Goal: Task Accomplishment & Management: Manage account settings

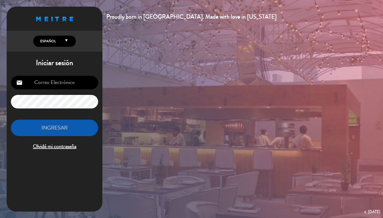
type input "[PERSON_NAME][EMAIL_ADDRESS][DOMAIN_NAME]"
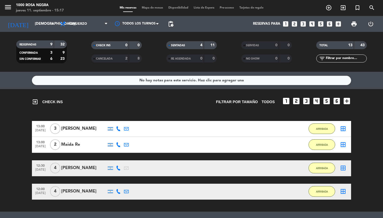
click at [328, 3] on div "menu 1000 [PERSON_NAME] Negra [DATE] 11. septiembre - 15:17 Mis reservas Mapa d…" at bounding box center [191, 8] width 383 height 16
click at [319, 0] on div "menu 1000 [PERSON_NAME] Negra [DATE] 11. septiembre - 15:17 Mis reservas Mapa d…" at bounding box center [191, 8] width 383 height 16
click at [10, 8] on icon "menu" at bounding box center [8, 7] width 8 height 8
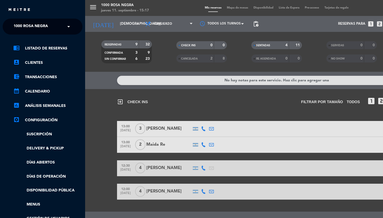
click at [33, 29] on span "1000 Rosa Negra" at bounding box center [31, 26] width 34 height 11
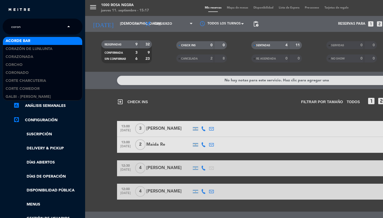
type input "corona"
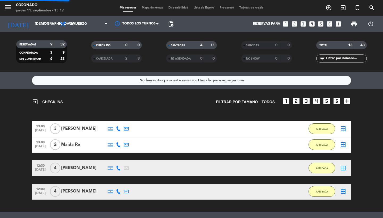
click at [10, 5] on icon "menu" at bounding box center [8, 7] width 8 height 8
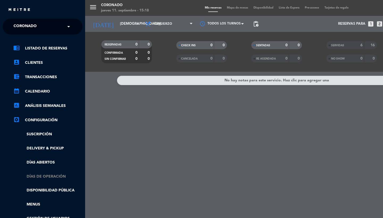
click at [38, 178] on link "Días de Operación" at bounding box center [47, 177] width 69 height 6
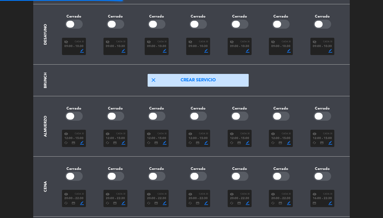
scroll to position [48, 0]
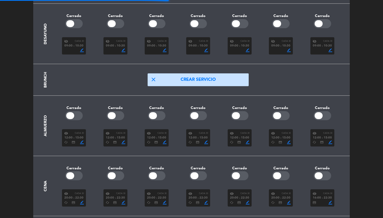
click at [197, 136] on span "12:00" at bounding box center [193, 138] width 8 height 5
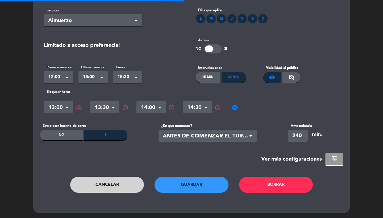
scroll to position [0, 0]
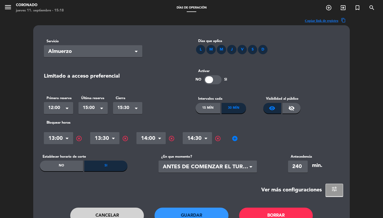
click at [334, 184] on button "tune" at bounding box center [334, 190] width 18 height 13
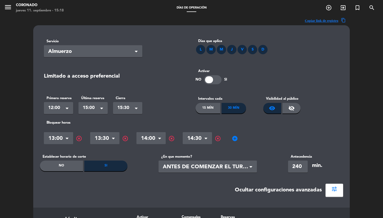
scroll to position [251, 0]
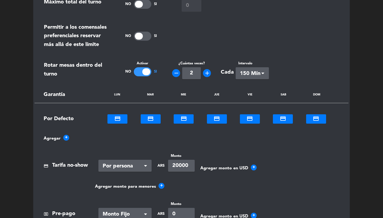
click at [110, 122] on div "credit_card" at bounding box center [117, 119] width 20 height 9
click at [114, 142] on div "No" at bounding box center [117, 144] width 20 height 8
click at [149, 122] on div "credit_card" at bounding box center [151, 119] width 20 height 9
click at [149, 140] on div "No" at bounding box center [151, 144] width 20 height 8
click at [186, 119] on div at bounding box center [184, 118] width 20 height 6
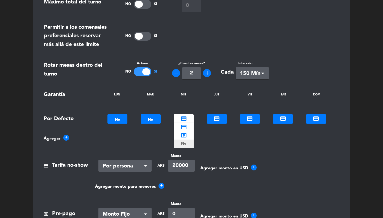
click at [184, 145] on b "No" at bounding box center [183, 144] width 5 height 6
click at [218, 123] on ng-select "NO credit_card ×" at bounding box center [217, 118] width 20 height 9
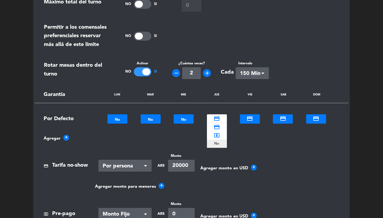
click at [219, 143] on b "No" at bounding box center [216, 144] width 5 height 6
click at [250, 117] on div at bounding box center [250, 118] width 20 height 6
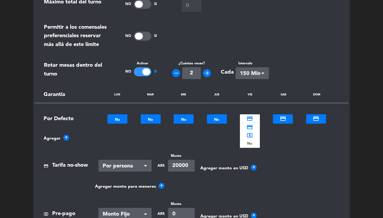
click at [251, 143] on b "No" at bounding box center [249, 144] width 5 height 6
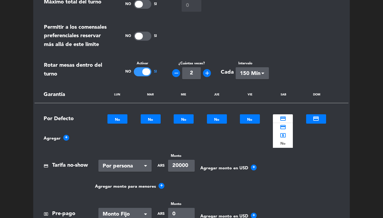
click at [289, 122] on div "credit_card" at bounding box center [283, 119] width 20 height 9
click at [287, 144] on div "No" at bounding box center [283, 144] width 20 height 8
click at [311, 119] on div at bounding box center [316, 118] width 20 height 6
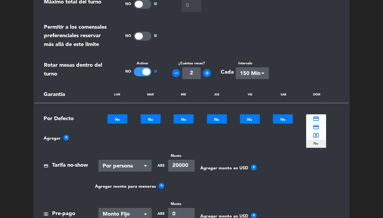
click at [312, 141] on div "No" at bounding box center [316, 144] width 20 height 8
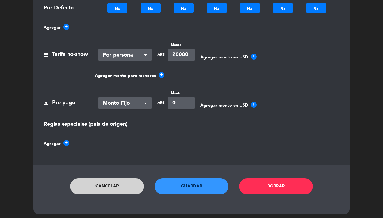
click at [185, 189] on button "Guardar" at bounding box center [191, 186] width 74 height 16
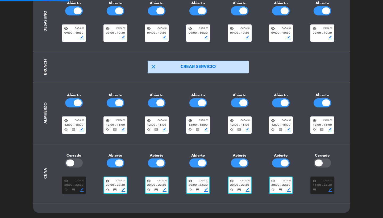
scroll to position [60, 0]
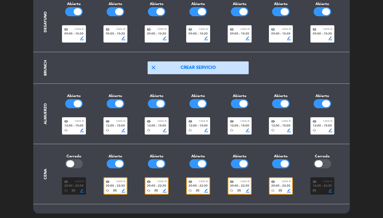
click at [239, 125] on span "fiber_manual_record" at bounding box center [239, 125] width 1 height 1
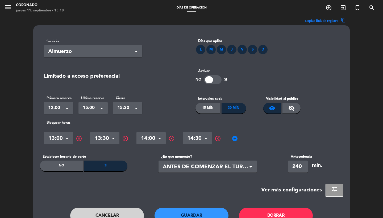
click at [334, 191] on span "tune" at bounding box center [334, 189] width 6 height 6
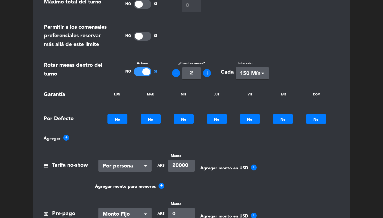
scroll to position [356, 0]
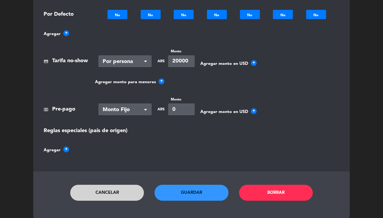
click at [113, 193] on button "Cancelar" at bounding box center [107, 193] width 74 height 16
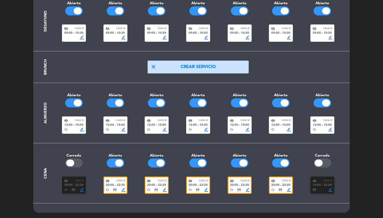
scroll to position [60, 0]
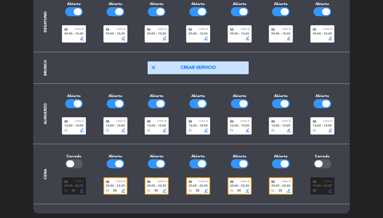
click at [195, 185] on span "20:00" at bounding box center [193, 186] width 8 height 5
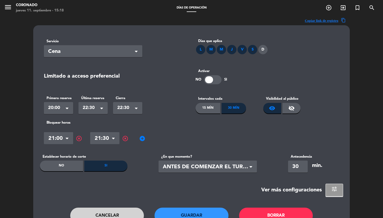
click at [330, 192] on button "tune" at bounding box center [334, 190] width 18 height 13
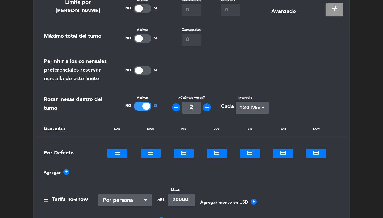
scroll to position [336, 0]
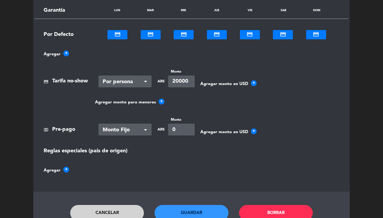
click at [68, 53] on span "+" at bounding box center [66, 54] width 6 height 6
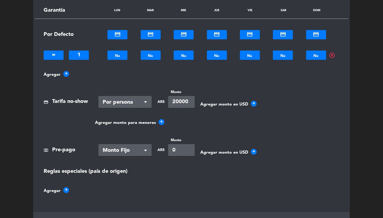
click at [55, 57] on div at bounding box center [54, 55] width 20 height 9
click at [56, 81] on span ">=" at bounding box center [53, 81] width 7 height 9
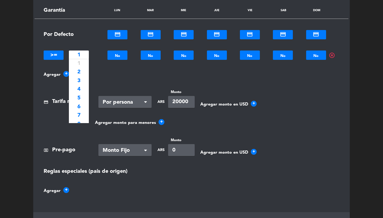
click at [82, 52] on div at bounding box center [79, 55] width 20 height 9
click at [81, 90] on div "4" at bounding box center [79, 89] width 20 height 9
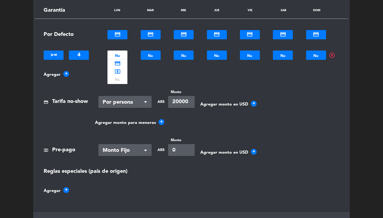
click at [119, 54] on div at bounding box center [117, 55] width 20 height 6
click at [118, 72] on span "local_atm" at bounding box center [117, 71] width 6 height 6
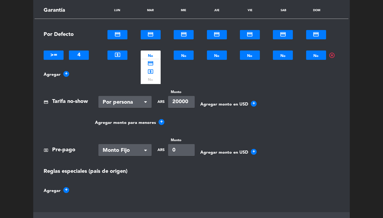
click at [148, 56] on div at bounding box center [151, 55] width 20 height 6
click at [150, 73] on span "local_atm" at bounding box center [150, 71] width 6 height 6
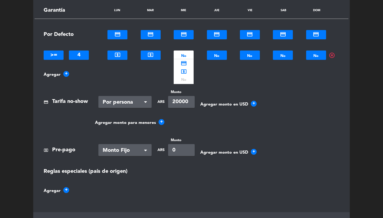
click at [186, 54] on div at bounding box center [184, 55] width 20 height 6
click at [186, 68] on span "local_atm" at bounding box center [184, 71] width 6 height 6
click at [218, 55] on div at bounding box center [217, 55] width 20 height 6
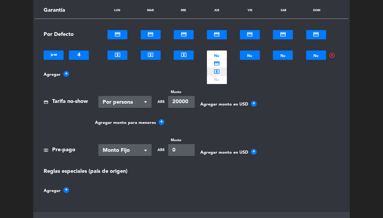
click at [218, 73] on span "local_atm" at bounding box center [217, 71] width 6 height 6
click at [256, 60] on section "Límite por horario Activar No Si Comensales 0 Reservas 0 Avanzado tune Máximo t…" at bounding box center [191, 42] width 316 height 340
click at [255, 57] on div at bounding box center [250, 55] width 20 height 6
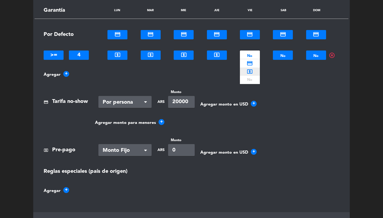
click at [256, 69] on div "local_atm" at bounding box center [250, 72] width 20 height 8
click at [277, 57] on div at bounding box center [283, 55] width 20 height 6
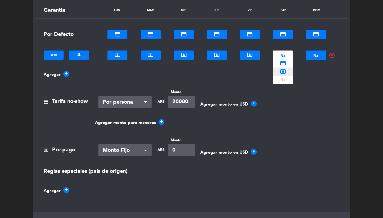
click at [280, 72] on span "local_atm" at bounding box center [283, 71] width 6 height 6
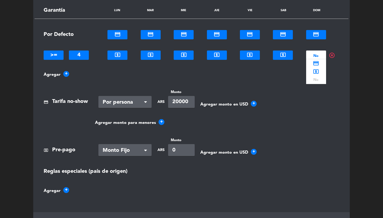
click at [318, 57] on div at bounding box center [316, 55] width 20 height 6
click at [318, 73] on span "local_atm" at bounding box center [316, 71] width 6 height 6
click at [122, 150] on span "Monto Fijo" at bounding box center [123, 150] width 40 height 9
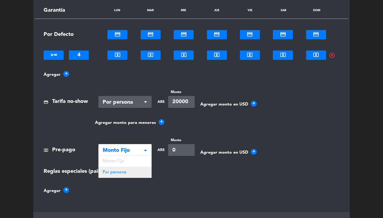
click at [123, 175] on div "Por persona" at bounding box center [124, 172] width 53 height 11
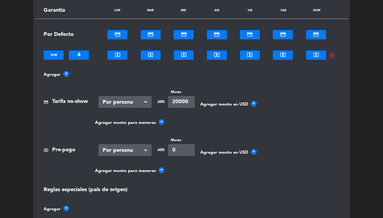
click at [181, 149] on input "0" at bounding box center [181, 150] width 27 height 12
type input "40000"
click at [293, 87] on section "Límite por horario Activar No Si Comensales 0 Reservas 0 Avanzado tune Máximo t…" at bounding box center [191, 51] width 316 height 358
click at [345, 65] on section "Límite por horario Activar No Si Comensales 0 Reservas 0 Avanzado tune Máximo t…" at bounding box center [191, 51] width 316 height 358
click at [338, 76] on div "Agregar +" at bounding box center [191, 74] width 303 height 7
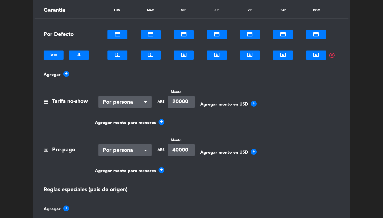
click at [79, 54] on div at bounding box center [79, 55] width 20 height 9
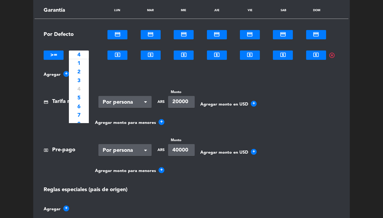
scroll to position [26, 0]
click at [80, 71] on span "5" at bounding box center [78, 72] width 3 height 9
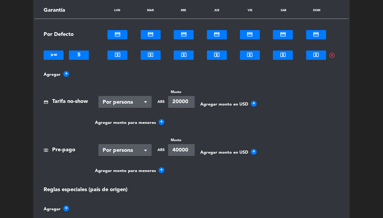
click at [339, 70] on section "Límite por horario Activar No Si Comensales 0 Reservas 0 Avanzado tune Máximo t…" at bounding box center [191, 51] width 316 height 358
click at [335, 90] on div "payment Tarifa no-show Tipo de Garantía × Por persona × ARS Monto 20000 Agregar…" at bounding box center [191, 98] width 303 height 19
click at [332, 93] on div "payment Tarifa no-show Tipo de Garantía × Por persona × ARS Monto 20000 Agregar…" at bounding box center [191, 98] width 303 height 19
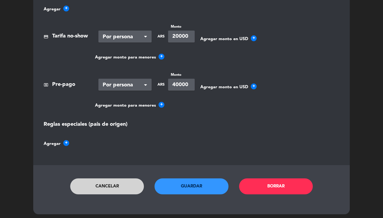
click at [201, 180] on button "Guardar" at bounding box center [191, 186] width 74 height 16
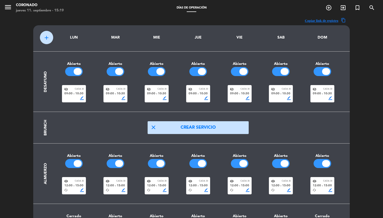
scroll to position [0, 0]
click at [8, 9] on icon "menu" at bounding box center [8, 7] width 8 height 8
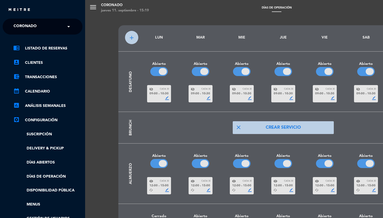
scroll to position [0, 0]
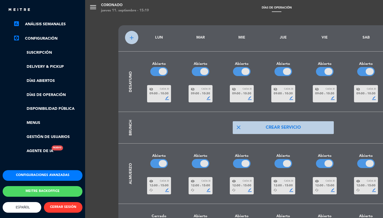
click at [37, 173] on button "Configuraciones avanzadas" at bounding box center [43, 175] width 80 height 11
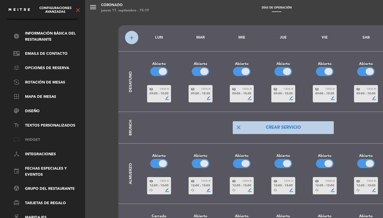
scroll to position [18, 0]
click at [33, 152] on link "device_hub Integraciones" at bounding box center [47, 154] width 69 height 6
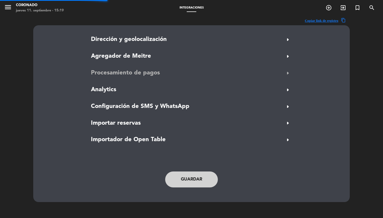
click at [120, 73] on span "Procesamiento de pagos" at bounding box center [125, 73] width 69 height 10
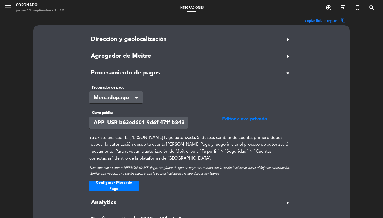
drag, startPoint x: 158, startPoint y: 125, endPoint x: 206, endPoint y: 126, distance: 48.1
click at [206, 126] on div "Clave pública APP_USR-b63ed601-9d6f-47ff-b843-f72f5e4668a5 Editar clave privada…" at bounding box center [191, 150] width 212 height 81
click at [24, 51] on div "Copiar link de registro content_copy Dirección y geolocalización arrow_right Pe…" at bounding box center [191, 168] width 383 height 305
click at [5, 8] on icon "menu" at bounding box center [8, 7] width 8 height 8
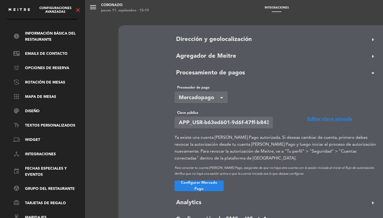
drag, startPoint x: 76, startPoint y: 10, endPoint x: 73, endPoint y: 13, distance: 4.3
click at [76, 10] on icon "close" at bounding box center [78, 10] width 6 height 6
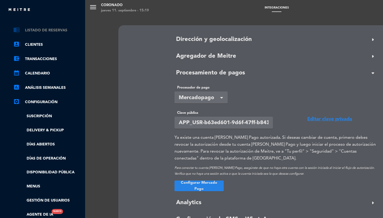
click at [35, 31] on link "chrome_reader_mode Listado de Reservas" at bounding box center [47, 30] width 69 height 6
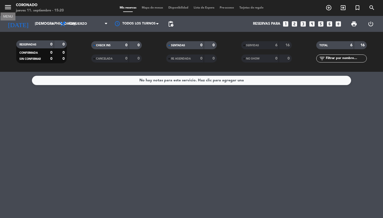
click at [6, 6] on icon "menu" at bounding box center [8, 7] width 8 height 8
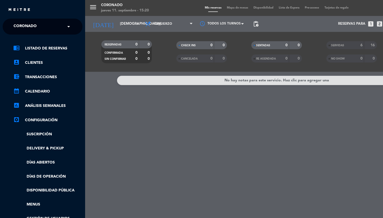
click at [30, 27] on span "Coronado" at bounding box center [25, 26] width 23 height 11
type input "[PERSON_NAME]"
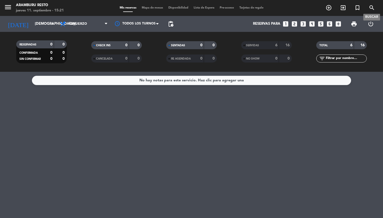
click at [371, 10] on icon "search" at bounding box center [372, 8] width 6 height 6
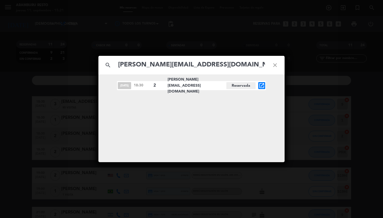
type input "[PERSON_NAME][EMAIL_ADDRESS][DOMAIN_NAME]"
click at [260, 83] on icon "open_in_new" at bounding box center [261, 85] width 6 height 6
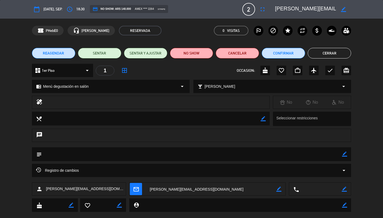
click at [330, 54] on button "Cerrar" at bounding box center [329, 53] width 43 height 11
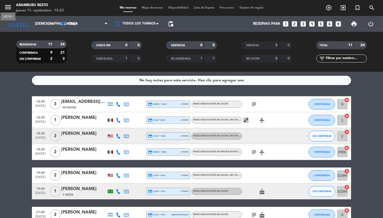
click at [9, 6] on icon "menu" at bounding box center [8, 7] width 8 height 8
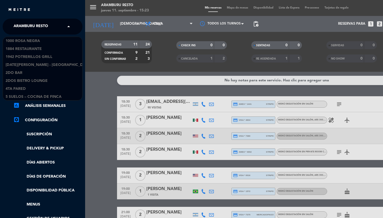
click at [36, 23] on span "Aramburu Resto" at bounding box center [31, 26] width 35 height 11
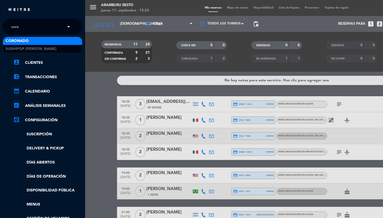
type input "coron"
drag, startPoint x: 35, startPoint y: 23, endPoint x: 32, endPoint y: 43, distance: 19.7
click at [32, 43] on div "Coronado" at bounding box center [42, 41] width 79 height 8
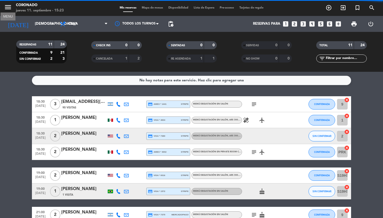
click at [9, 10] on icon "menu" at bounding box center [8, 7] width 8 height 8
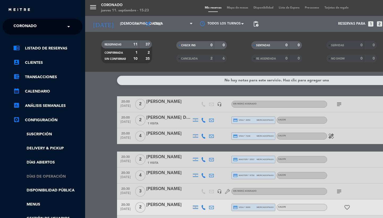
click at [46, 175] on link "Días de Operación" at bounding box center [47, 177] width 69 height 6
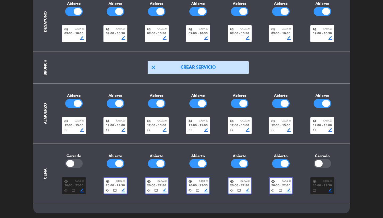
scroll to position [60, 0]
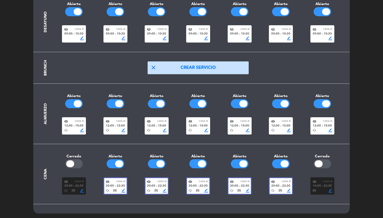
click at [240, 181] on div "visibility Cada 30" at bounding box center [240, 182] width 20 height 4
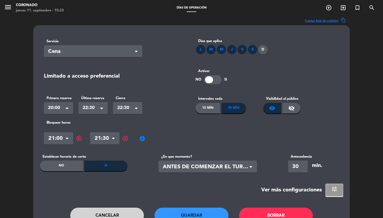
click at [340, 193] on button "tune" at bounding box center [334, 190] width 18 height 13
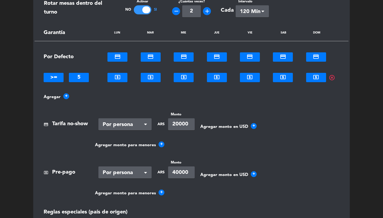
scroll to position [259, 0]
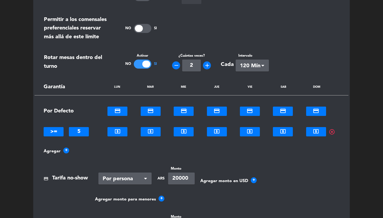
click at [115, 131] on div at bounding box center [117, 130] width 20 height 6
click at [118, 143] on div "credit_card" at bounding box center [117, 140] width 20 height 8
click at [152, 132] on div at bounding box center [151, 130] width 20 height 6
click at [152, 144] on div "local_atm" at bounding box center [151, 148] width 20 height 8
click at [151, 135] on ng-select "NO local_atm ×" at bounding box center [151, 131] width 20 height 9
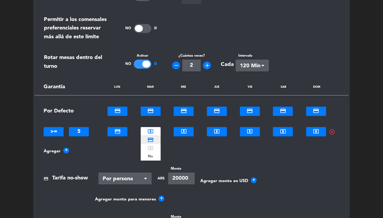
click at [153, 138] on span "credit_card" at bounding box center [150, 140] width 6 height 6
click at [182, 131] on div at bounding box center [184, 130] width 20 height 6
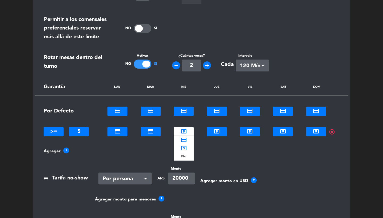
click at [183, 135] on div "local_atm" at bounding box center [184, 131] width 20 height 9
click at [331, 131] on span "highlight_off" at bounding box center [332, 132] width 6 height 6
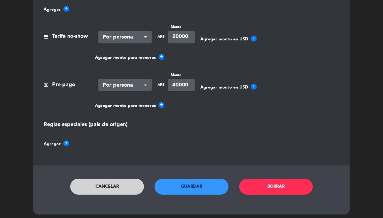
click at [185, 187] on button "Guardar" at bounding box center [191, 187] width 74 height 16
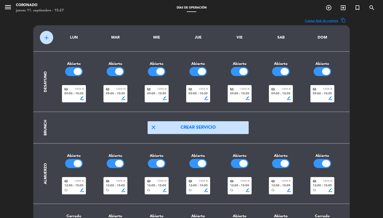
scroll to position [0, 0]
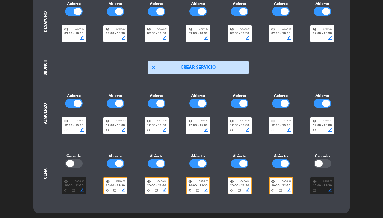
click at [199, 176] on div "visibility Cada 30 20:00 fiber_manual_record 22:30 cached credit_card border_co…" at bounding box center [198, 183] width 290 height 23
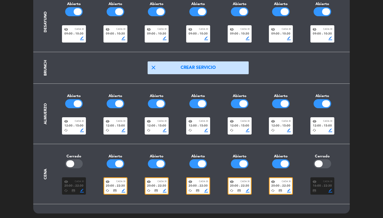
click at [200, 181] on span "Cada 30" at bounding box center [203, 181] width 9 height 3
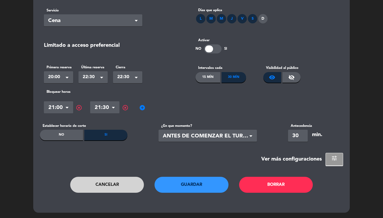
scroll to position [0, 0]
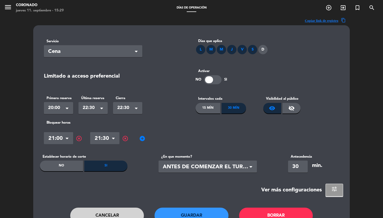
click at [332, 192] on span "tune" at bounding box center [334, 189] width 6 height 6
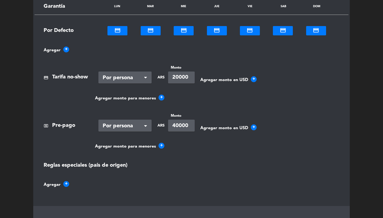
scroll to position [328, 0]
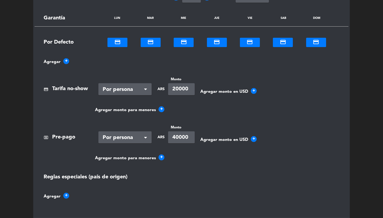
drag, startPoint x: 194, startPoint y: 138, endPoint x: 153, endPoint y: 135, distance: 41.1
click at [153, 135] on div "local_atm Pre-pago Tipo de Garantía × Por persona × ARS Monto 40000 Agregar mon…" at bounding box center [191, 134] width 303 height 19
click at [169, 175] on section at bounding box center [216, 177] width 253 height 9
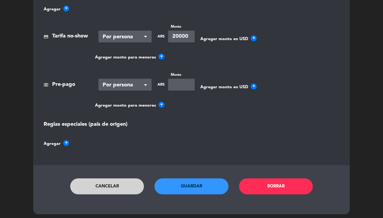
click at [188, 184] on button "Guardar" at bounding box center [191, 186] width 74 height 16
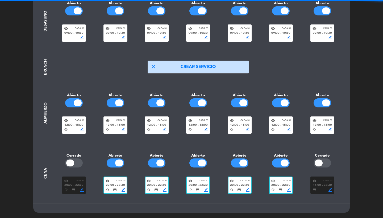
scroll to position [61, 0]
click at [196, 187] on span "20:00" at bounding box center [193, 185] width 8 height 5
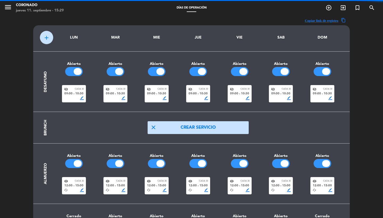
scroll to position [0, 0]
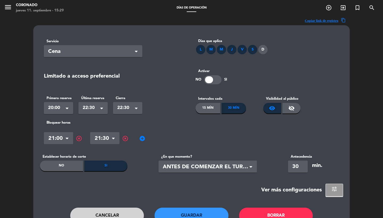
click at [338, 188] on button "tune" at bounding box center [334, 190] width 18 height 13
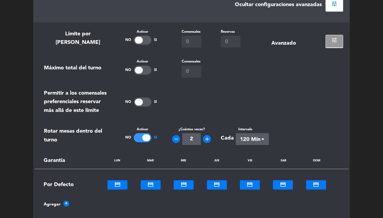
scroll to position [352, 0]
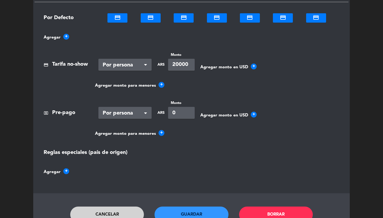
click at [122, 210] on button "Cancelar" at bounding box center [107, 215] width 74 height 16
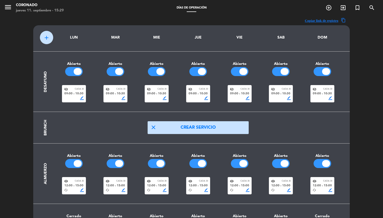
scroll to position [0, 0]
click at [6, 11] on button "menu" at bounding box center [8, 8] width 8 height 10
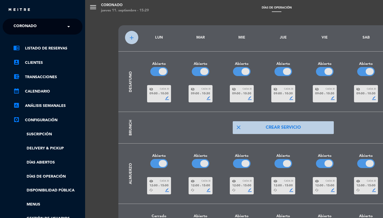
click at [24, 22] on span "Coronado" at bounding box center [25, 26] width 23 height 11
type input "[PERSON_NAME]"
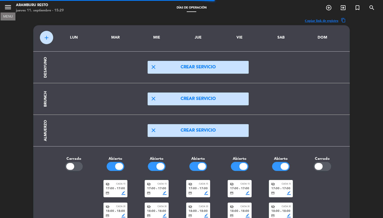
click at [9, 8] on icon "menu" at bounding box center [8, 7] width 8 height 8
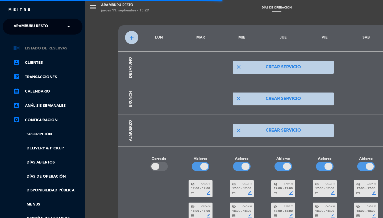
click at [43, 48] on link "chrome_reader_mode Listado de Reservas" at bounding box center [47, 48] width 69 height 6
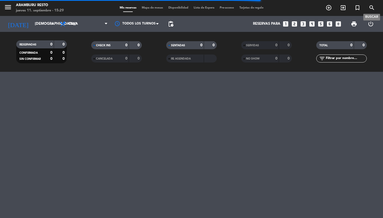
click at [369, 9] on icon "search" at bounding box center [372, 8] width 6 height 6
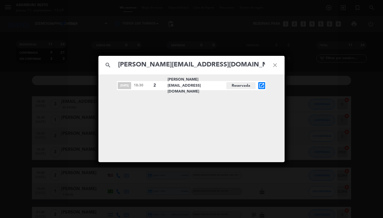
type input "[PERSON_NAME][EMAIL_ADDRESS][DOMAIN_NAME]"
click at [257, 89] on div "[DATE] 18:30 2 [PERSON_NAME][EMAIL_ADDRESS][DOMAIN_NAME] Reservada open_in_new" at bounding box center [191, 85] width 149 height 9
click at [260, 86] on icon "open_in_new" at bounding box center [261, 85] width 6 height 6
